Goal: Task Accomplishment & Management: Manage account settings

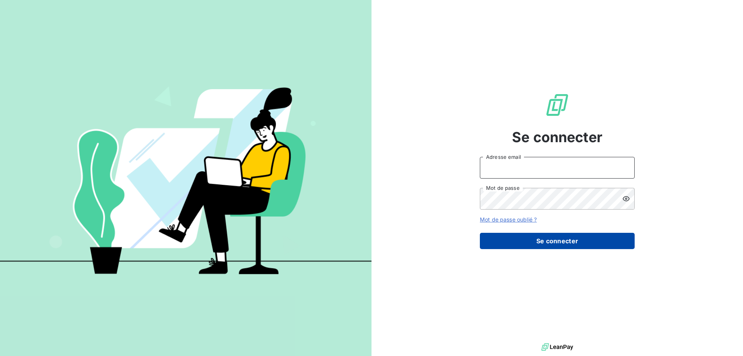
type input "[PERSON_NAME][EMAIL_ADDRESS][DOMAIN_NAME]"
click at [562, 240] on button "Se connecter" at bounding box center [557, 241] width 155 height 16
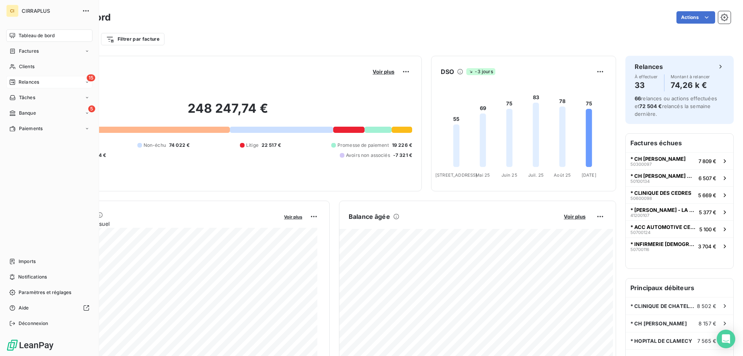
click at [32, 81] on span "Relances" at bounding box center [29, 82] width 21 height 7
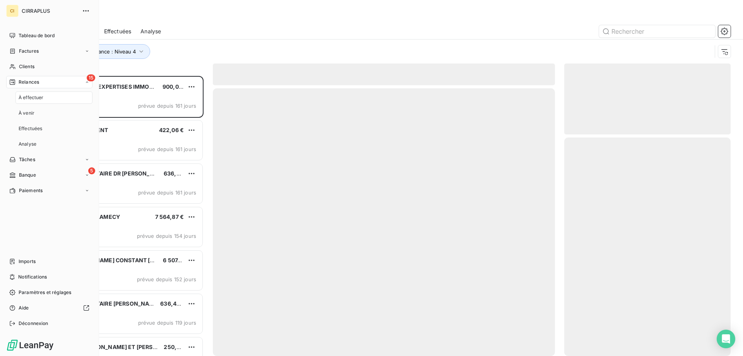
scroll to position [274, 161]
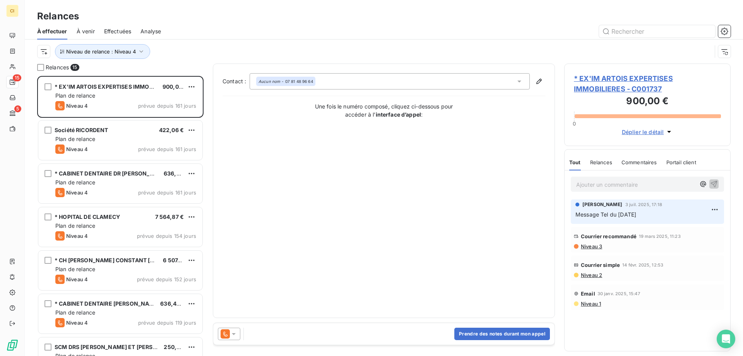
click at [122, 31] on span "Effectuées" at bounding box center [117, 31] width 27 height 8
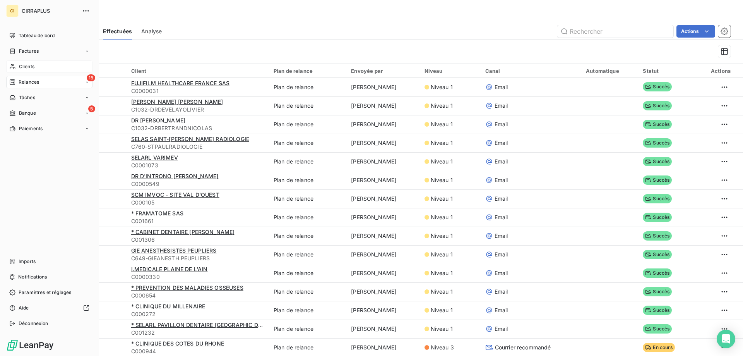
click at [27, 69] on span "Clients" at bounding box center [26, 66] width 15 height 7
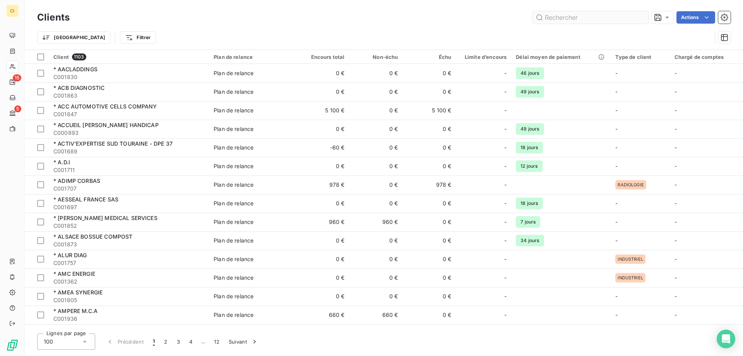
click at [579, 14] on input "text" at bounding box center [591, 17] width 116 height 12
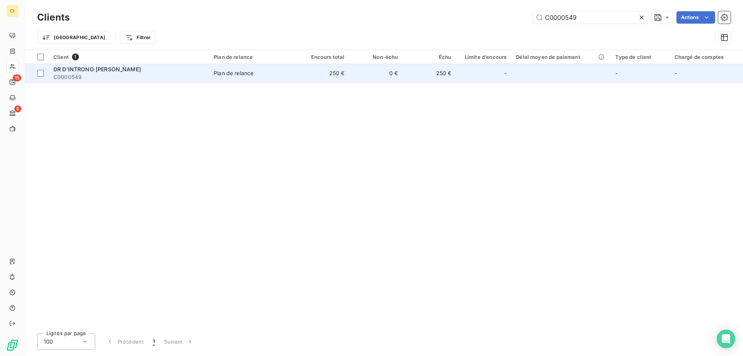
type input "C0000549"
click at [94, 66] on span "DR D'INTRONO [PERSON_NAME]" at bounding box center [96, 69] width 87 height 7
